Goal: Obtain resource: Download file/media

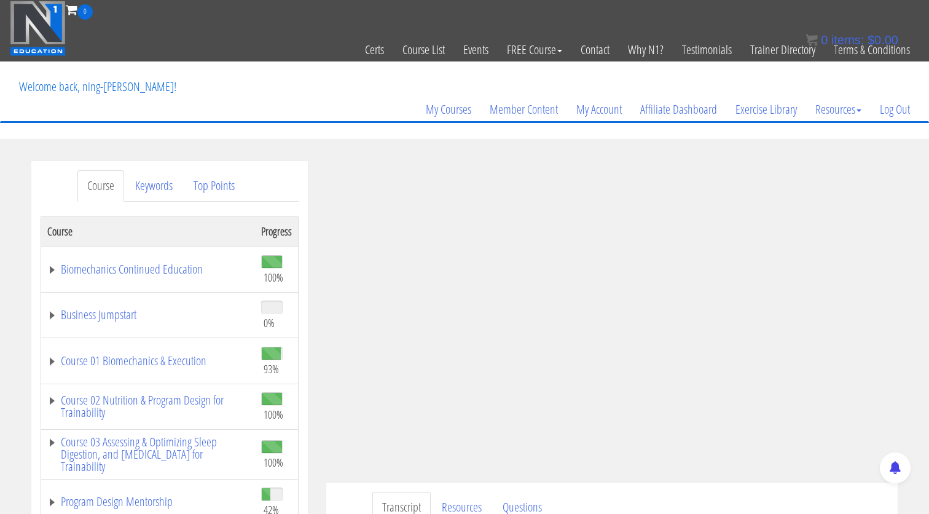
scroll to position [72, 0]
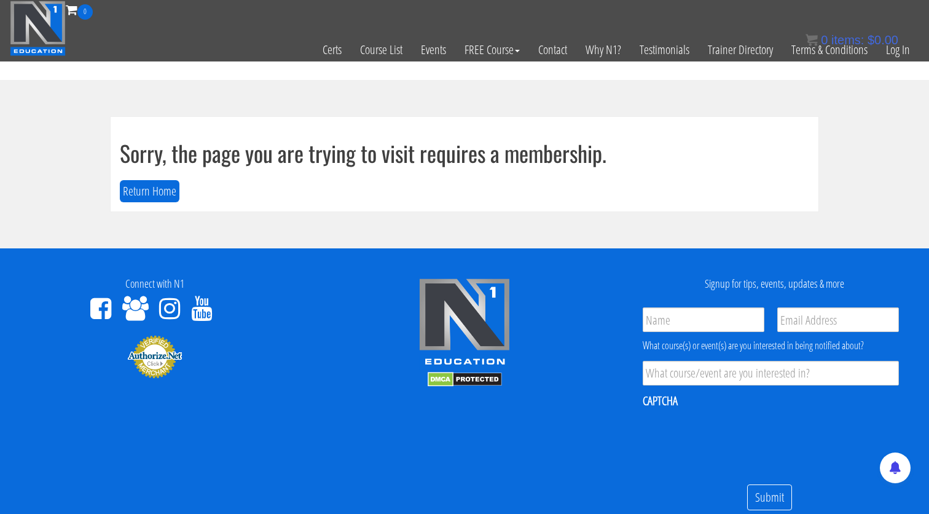
click at [887, 47] on div "0 items: $ 0.00" at bounding box center [851, 40] width 93 height 18
click at [894, 53] on link "Log In" at bounding box center [898, 50] width 42 height 60
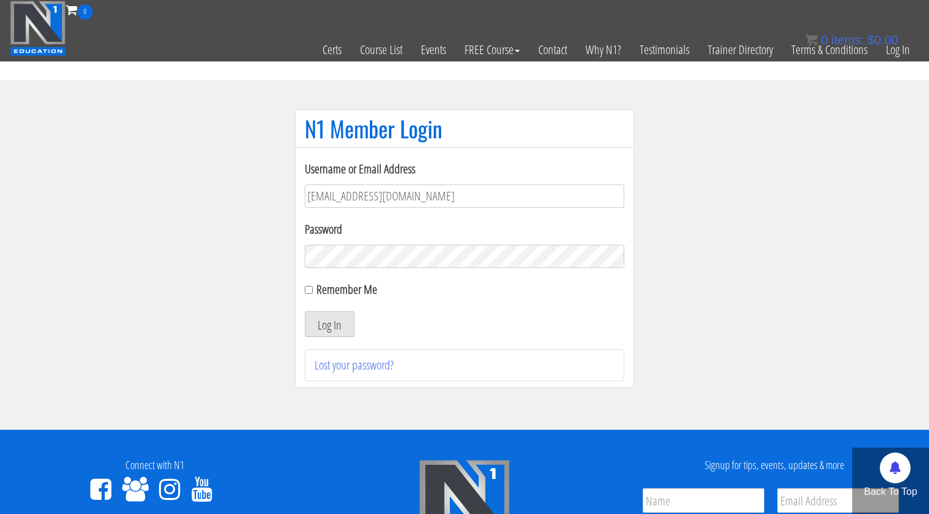
type input "[EMAIL_ADDRESS][DOMAIN_NAME]"
click at [329, 324] on button "Log In" at bounding box center [330, 324] width 50 height 26
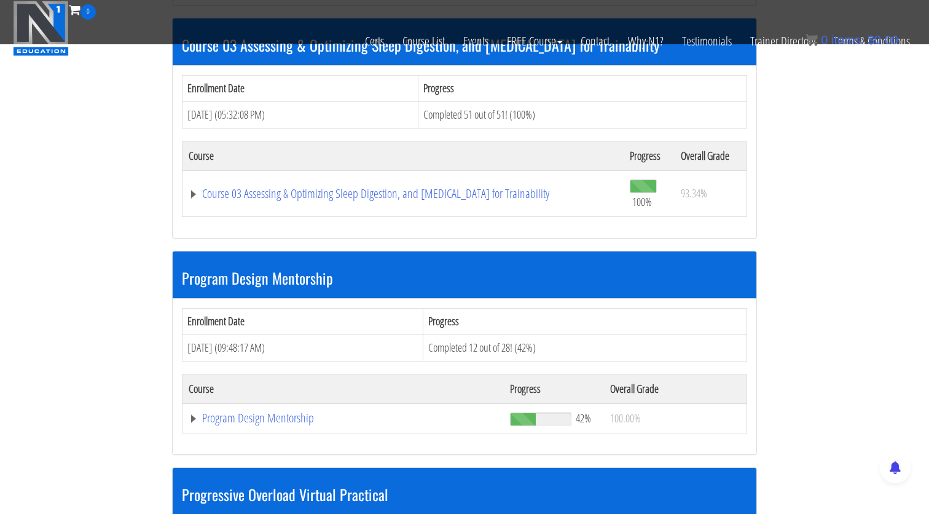
scroll to position [1077, 0]
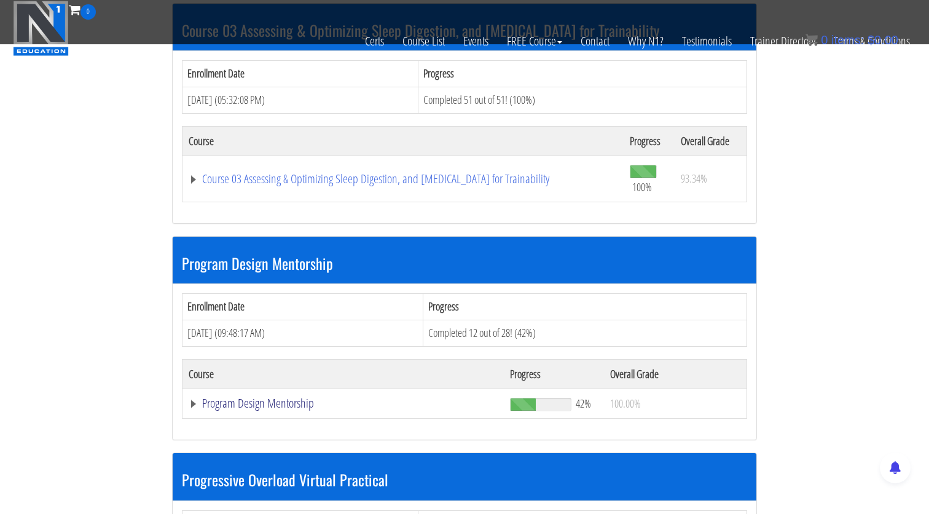
click at [299, 403] on link "Program Design Mentorship" at bounding box center [343, 403] width 309 height 12
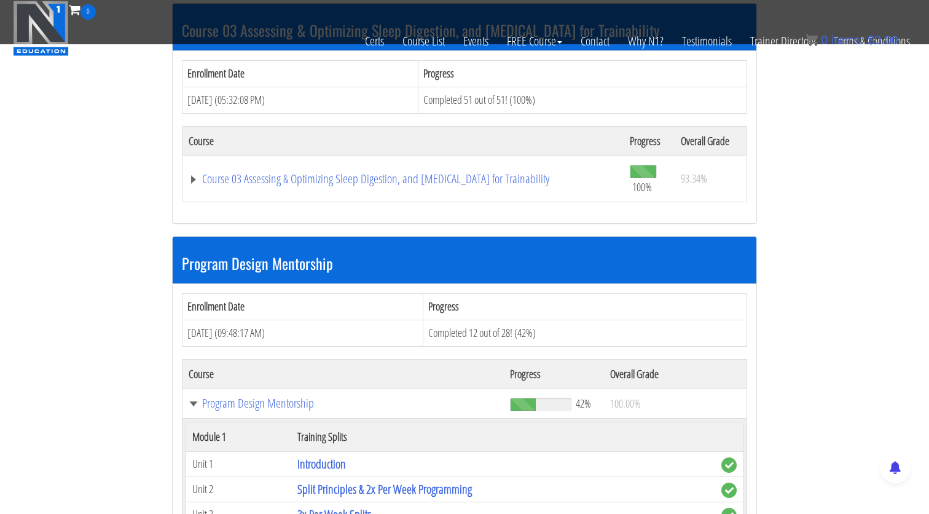
scroll to position [1732, 0]
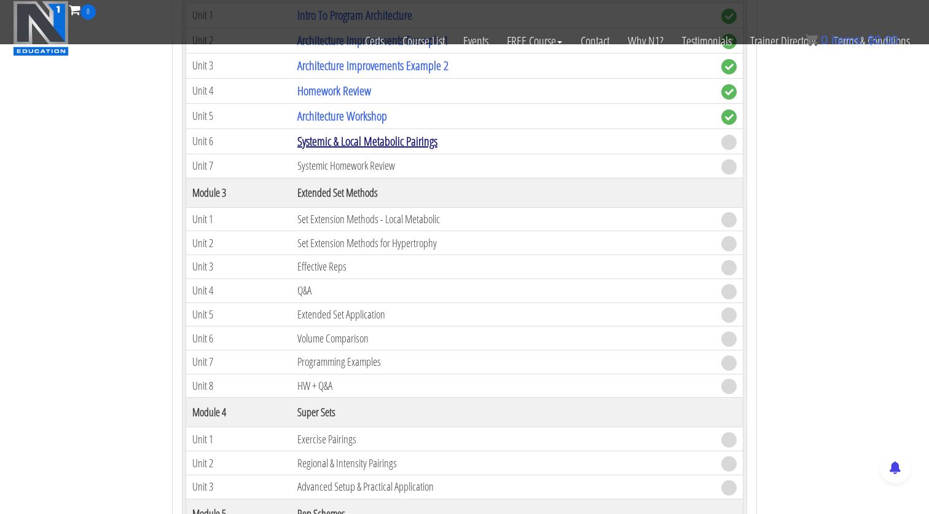
click at [342, 141] on link "Systemic & Local Metabolic Pairings" at bounding box center [367, 141] width 140 height 17
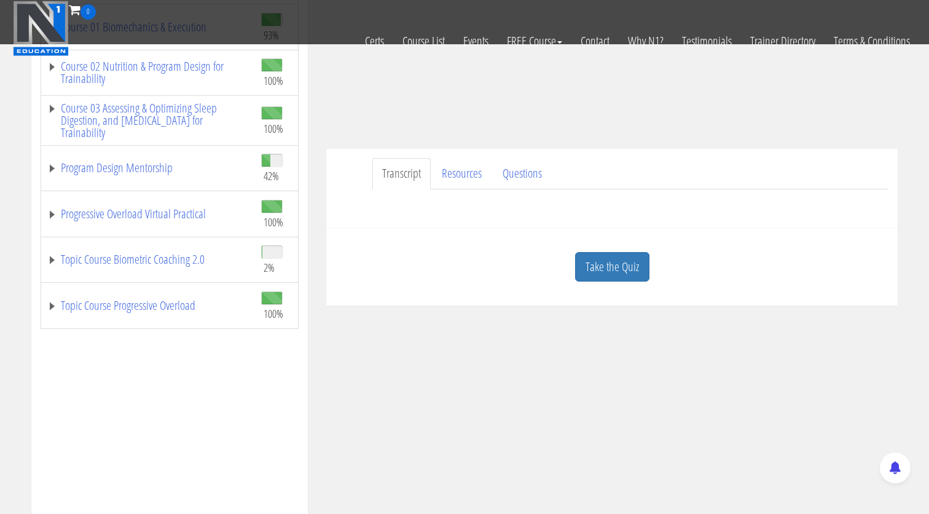
scroll to position [257, 0]
click at [444, 159] on link "Resources" at bounding box center [462, 172] width 60 height 31
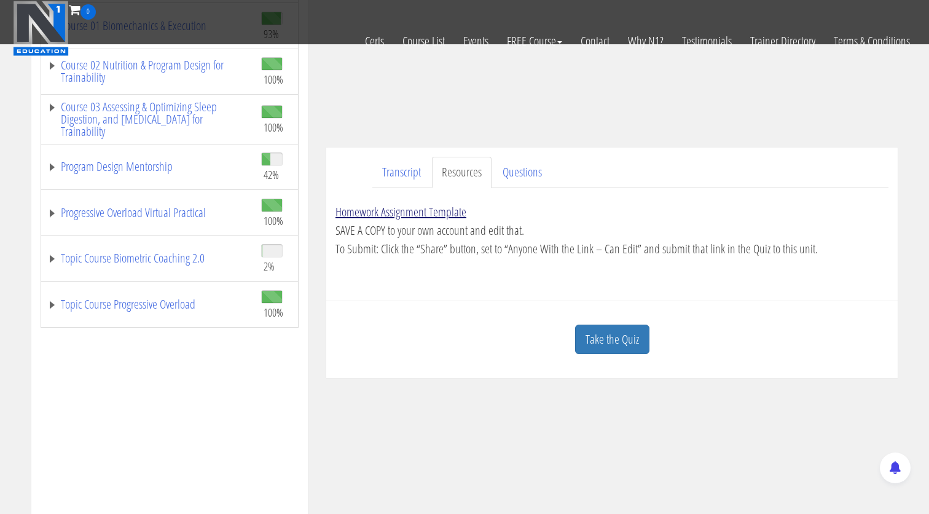
click at [439, 216] on link "Homework Assignment Template" at bounding box center [400, 211] width 131 height 17
click at [427, 208] on link "Homework Assignment Template" at bounding box center [400, 211] width 131 height 17
